Goal: Book appointment/travel/reservation

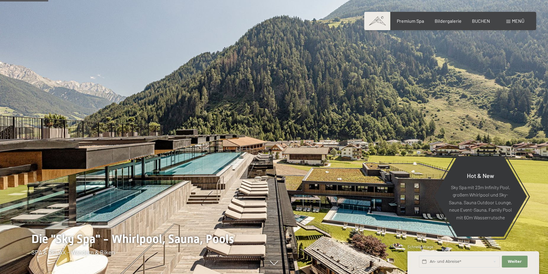
click at [429, 259] on input "text" at bounding box center [459, 262] width 81 height 12
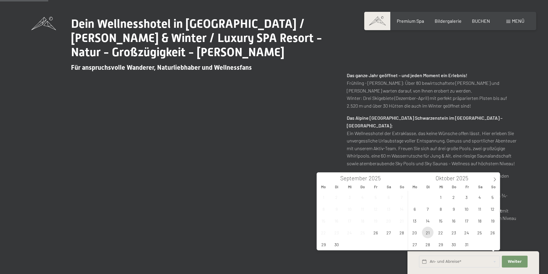
click at [427, 232] on span "21" at bounding box center [428, 233] width 12 height 12
click at [454, 232] on span "23" at bounding box center [454, 233] width 12 height 12
type input "Di. 21.10.2025 - Do. 23.10.2025"
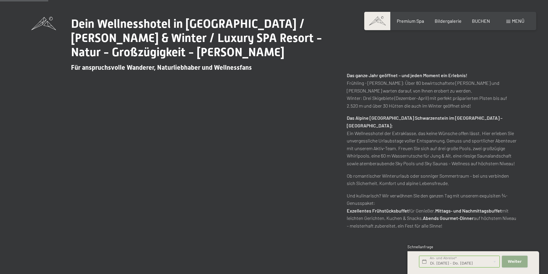
click at [517, 261] on span "Weiter" at bounding box center [514, 261] width 14 height 5
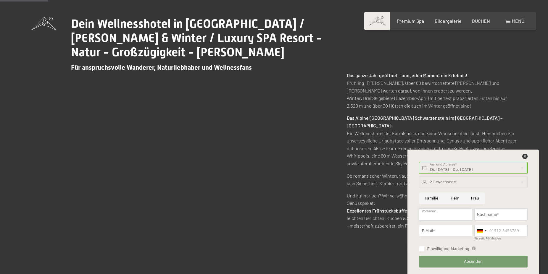
click at [455, 214] on input "Vorname" at bounding box center [445, 214] width 53 height 12
type input "Friedrich"
type input "Gufler"
type input "info@trausberg.com"
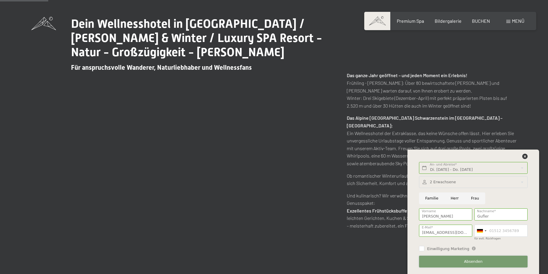
click at [459, 263] on button "Absenden" at bounding box center [473, 262] width 108 height 12
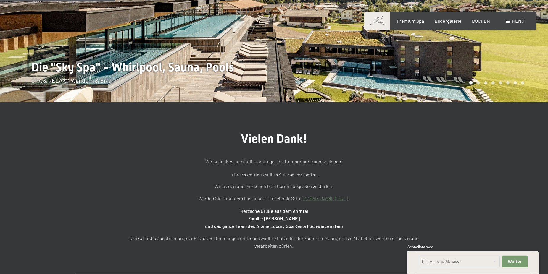
scroll to position [121, 0]
